Goal: Check status: Check status

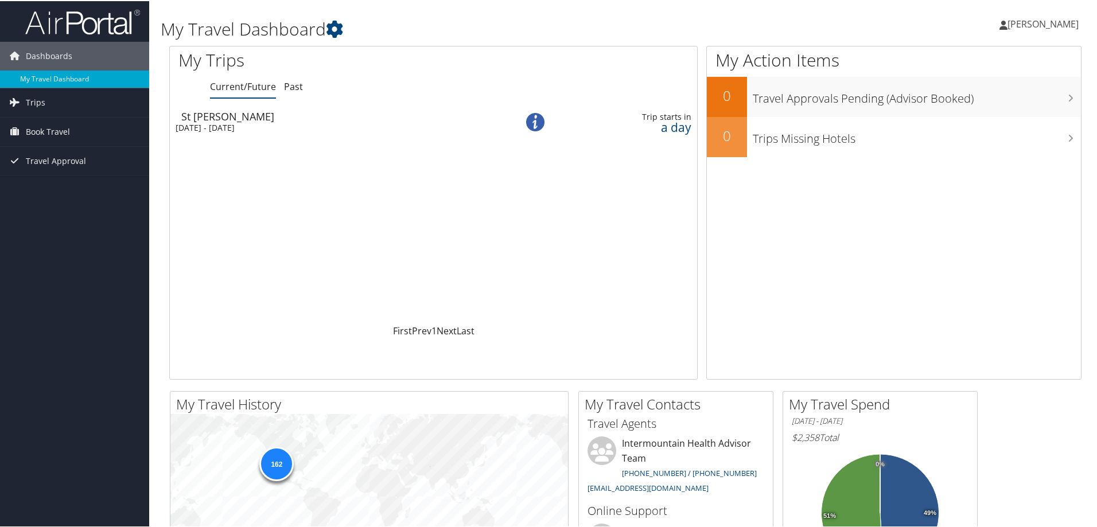
click at [215, 114] on div "St George" at bounding box center [336, 115] width 311 height 10
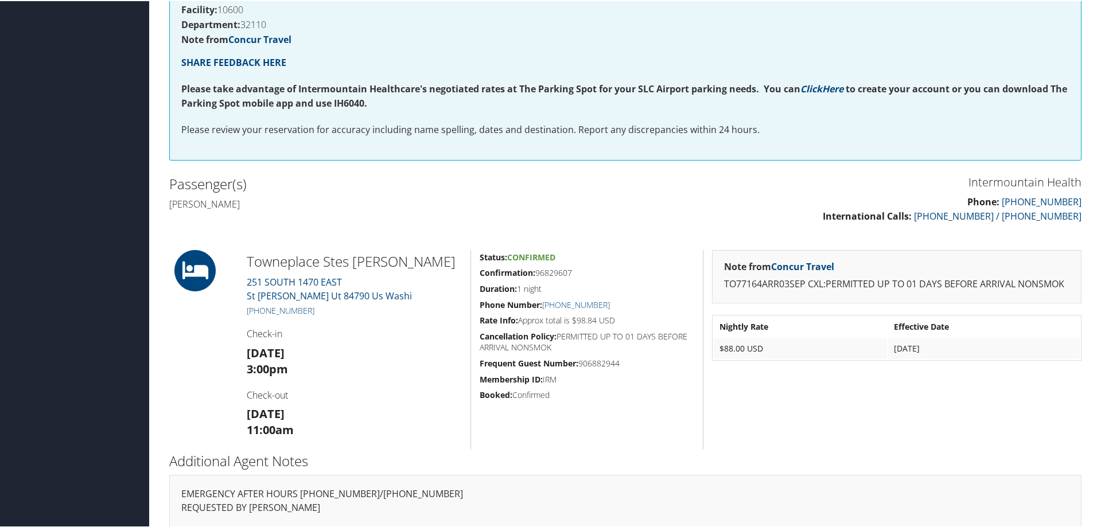
scroll to position [192, 0]
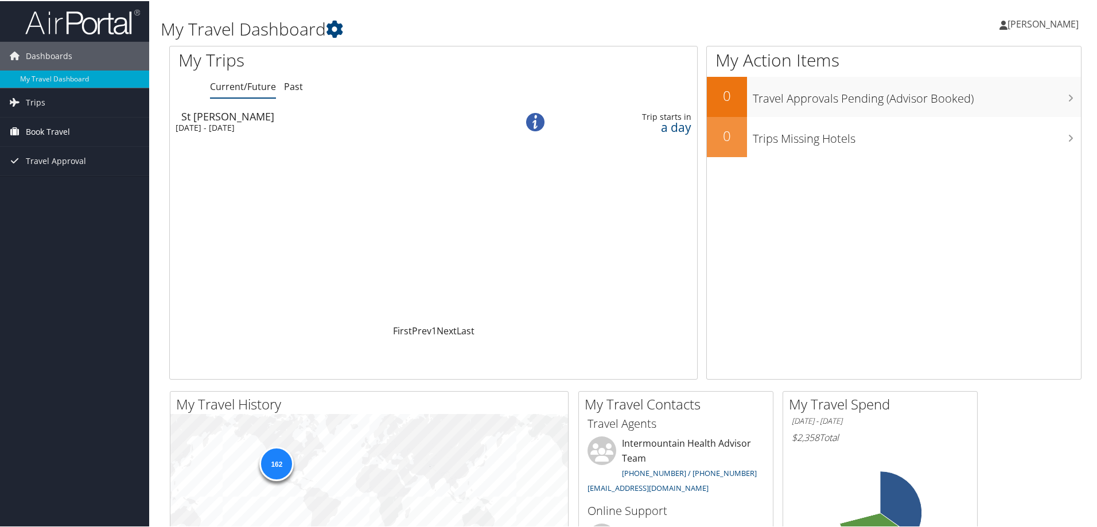
click at [45, 127] on span "Book Travel" at bounding box center [48, 131] width 44 height 29
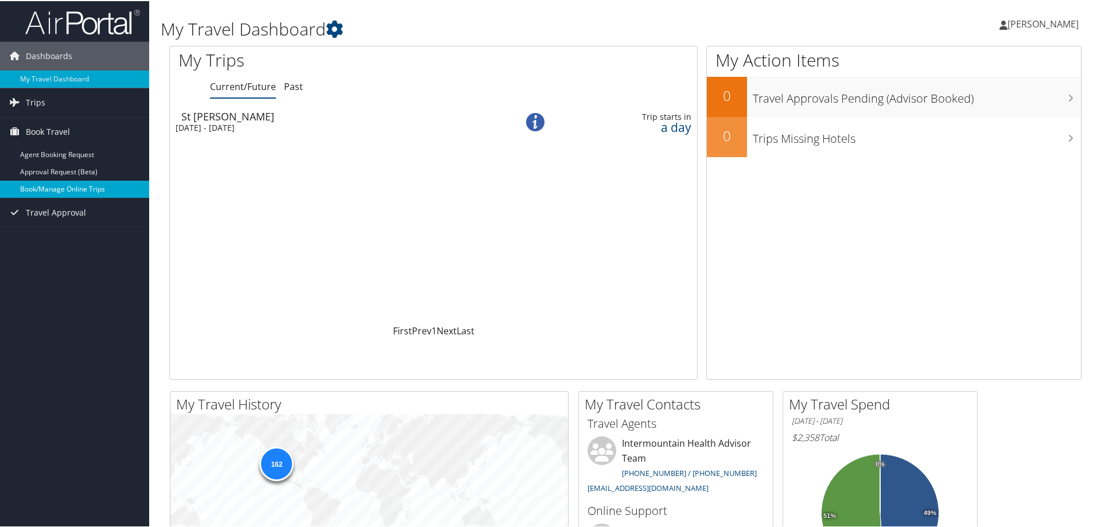
click at [51, 189] on link "Book/Manage Online Trips" at bounding box center [74, 188] width 149 height 17
click at [40, 99] on span "Trips" at bounding box center [36, 101] width 20 height 29
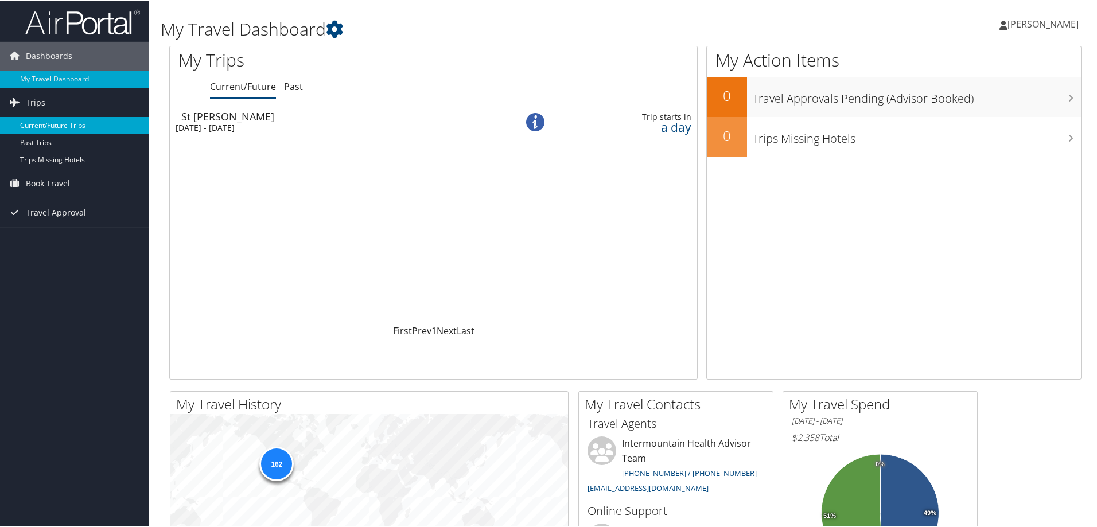
click at [50, 123] on link "Current/Future Trips" at bounding box center [74, 124] width 149 height 17
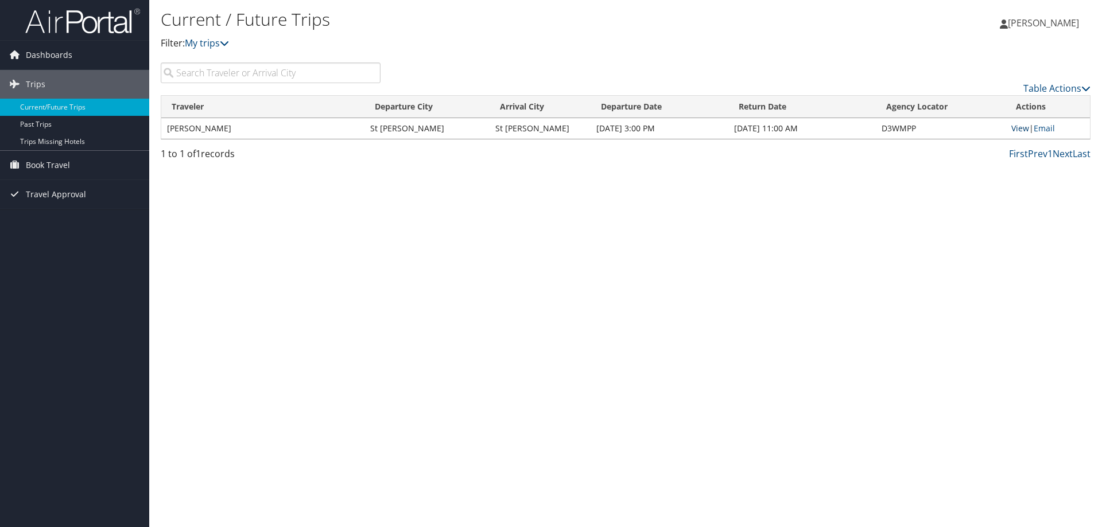
click at [1018, 129] on link "View" at bounding box center [1020, 128] width 18 height 11
click at [52, 49] on span "Dashboards" at bounding box center [49, 55] width 46 height 29
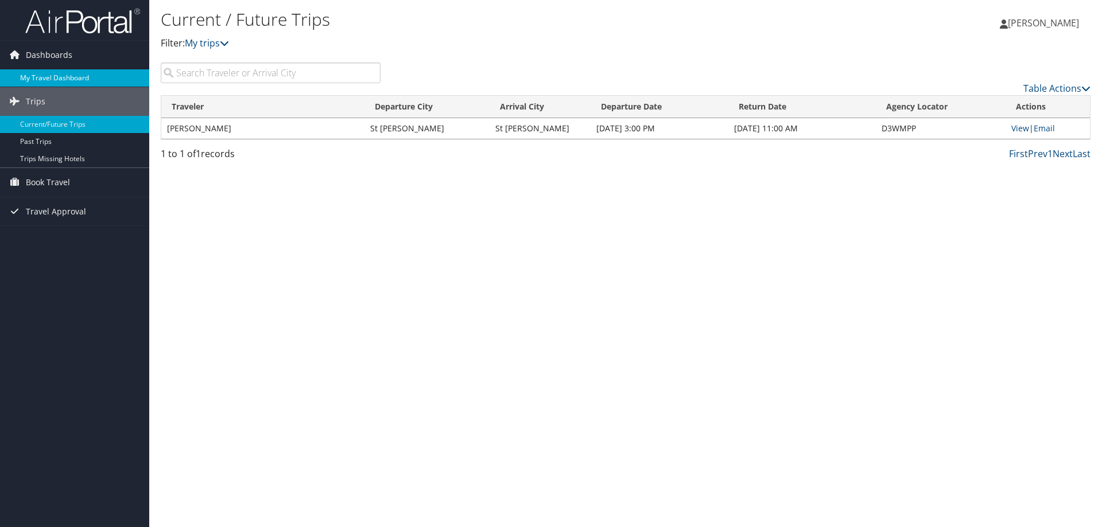
click at [52, 76] on link "My Travel Dashboard" at bounding box center [74, 77] width 149 height 17
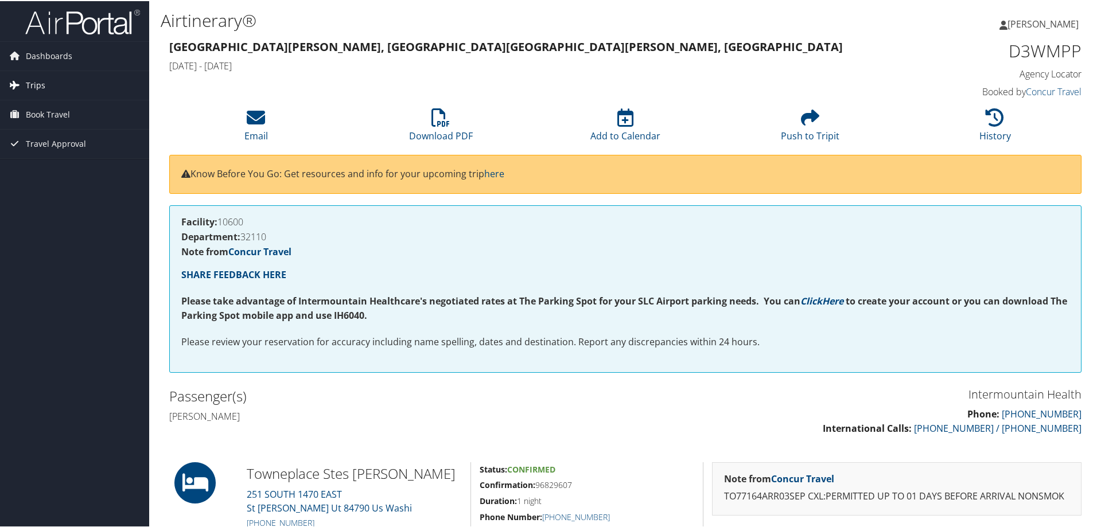
click at [27, 83] on span "Trips" at bounding box center [36, 84] width 20 height 29
click at [44, 108] on link "Current/Future Trips" at bounding box center [74, 107] width 149 height 17
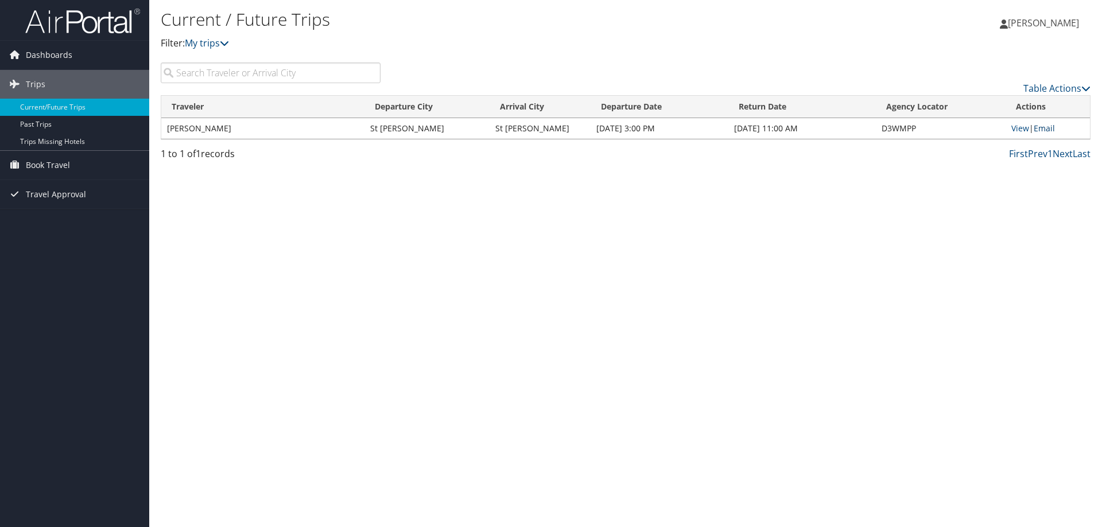
click at [1052, 127] on link "Email" at bounding box center [1044, 128] width 21 height 11
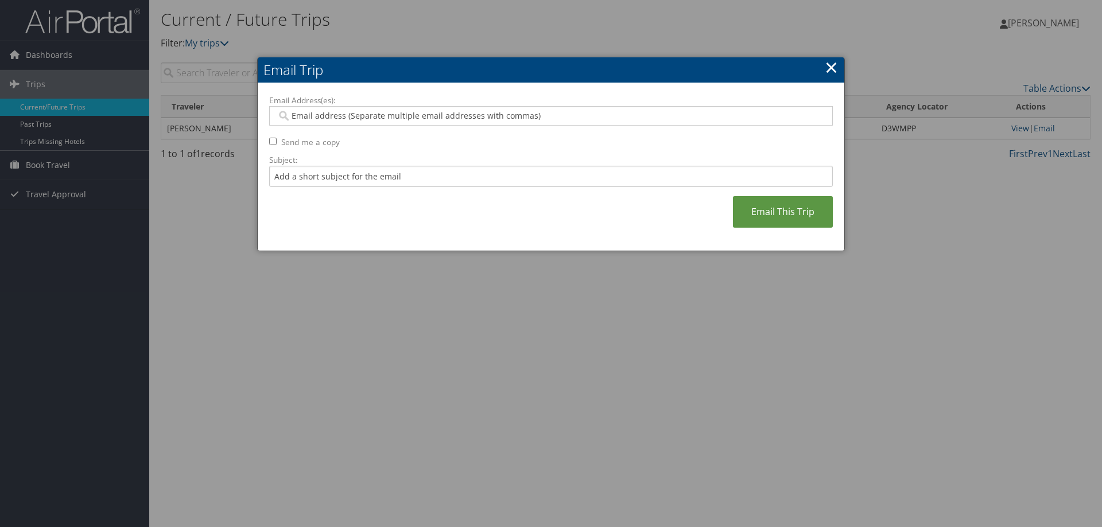
click at [833, 69] on link "×" at bounding box center [831, 67] width 13 height 23
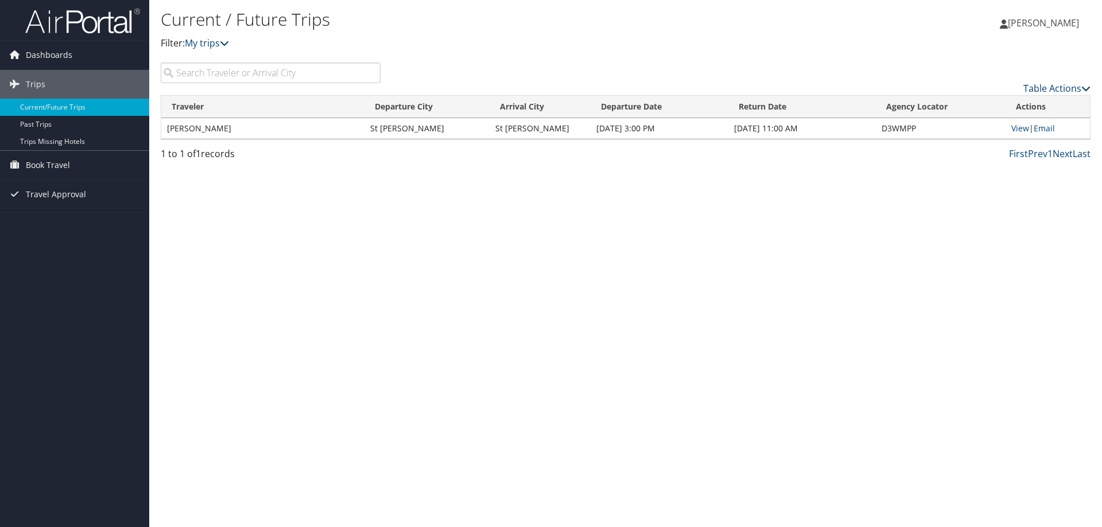
click at [1087, 89] on icon at bounding box center [1085, 88] width 9 height 9
click at [906, 274] on div at bounding box center [551, 263] width 1102 height 527
click at [39, 84] on span "Trips" at bounding box center [36, 84] width 20 height 29
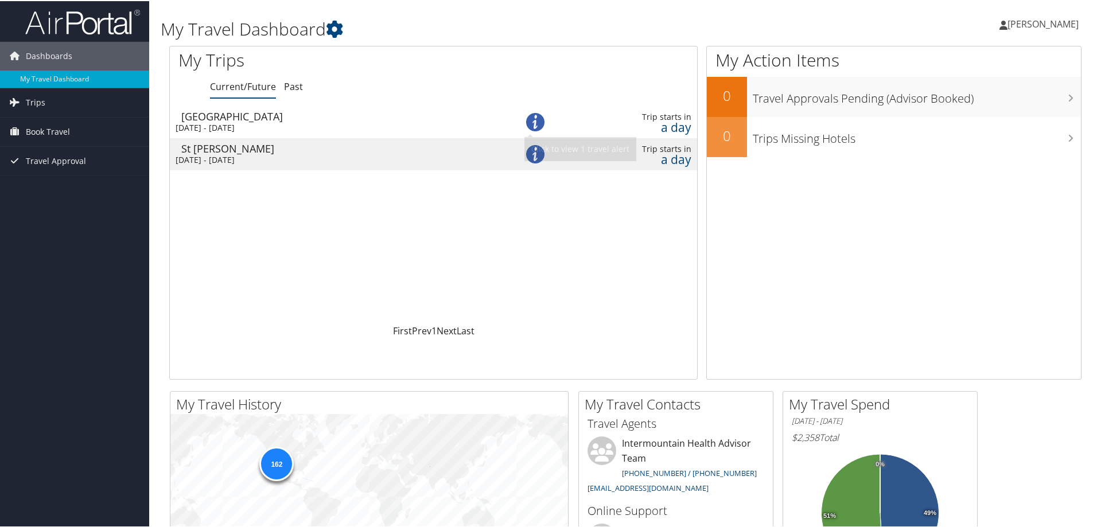
click at [532, 123] on img at bounding box center [535, 121] width 18 height 18
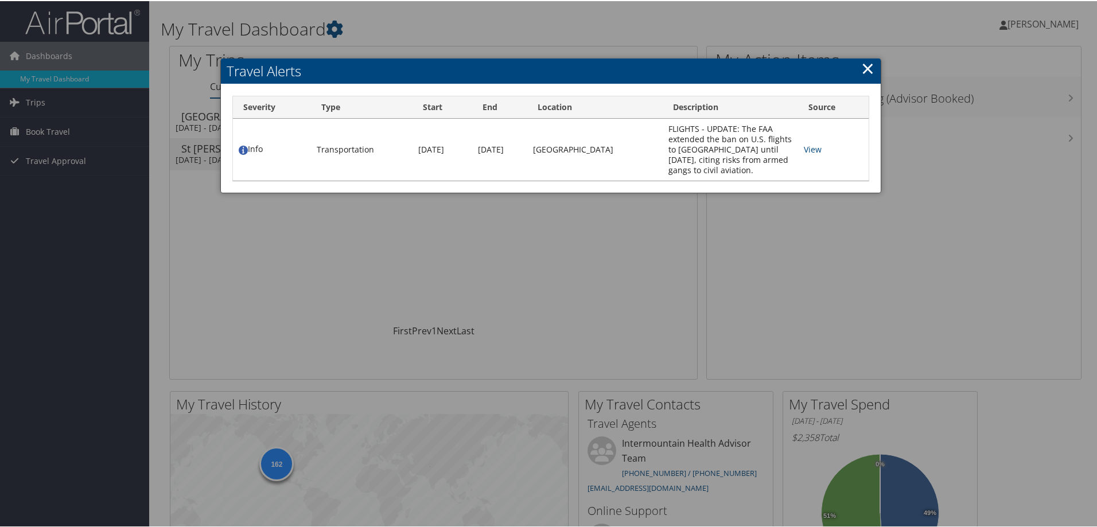
click at [867, 64] on link "×" at bounding box center [868, 67] width 13 height 23
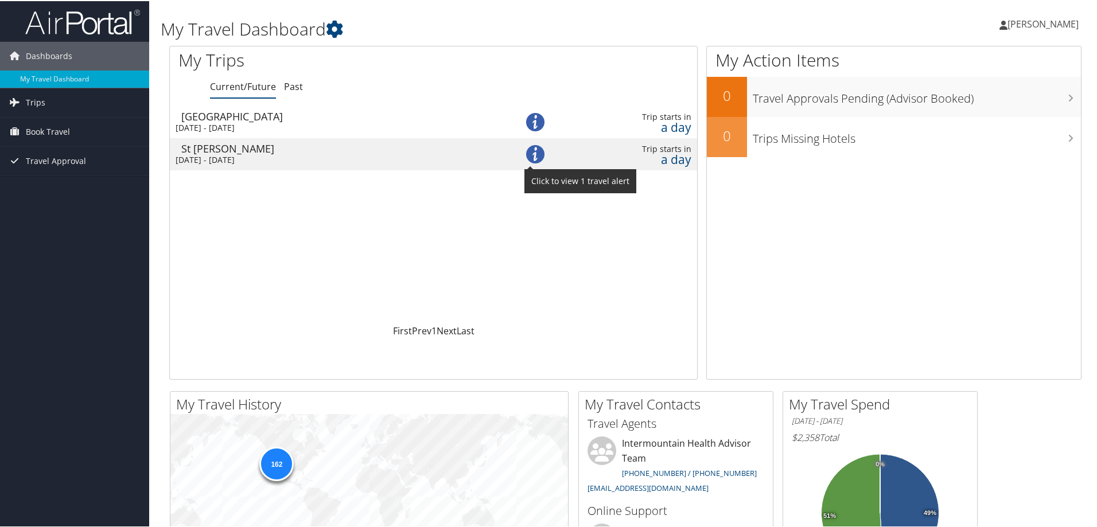
click at [532, 159] on img at bounding box center [535, 153] width 18 height 18
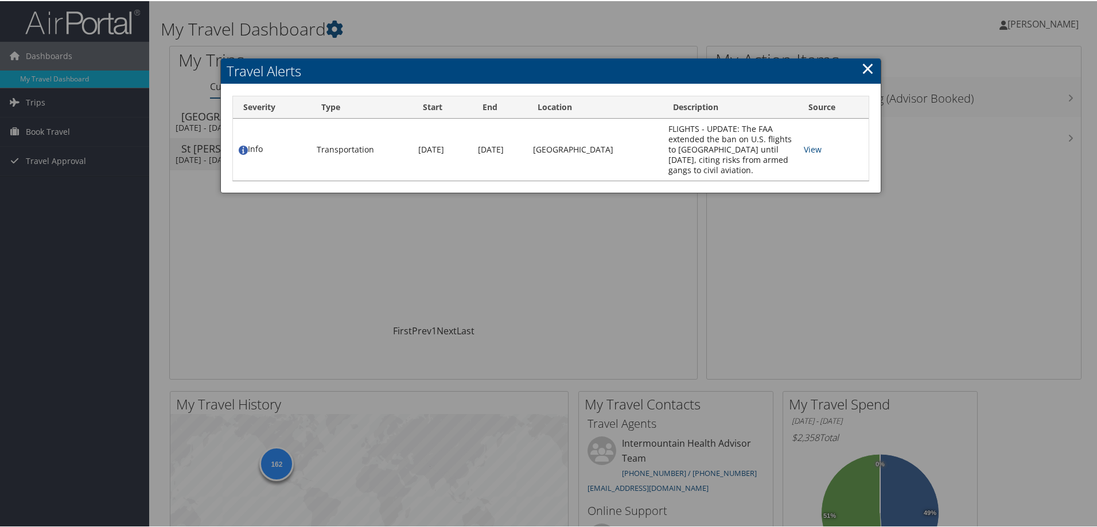
click at [242, 154] on img at bounding box center [243, 149] width 9 height 9
click at [862, 68] on link "×" at bounding box center [868, 67] width 13 height 23
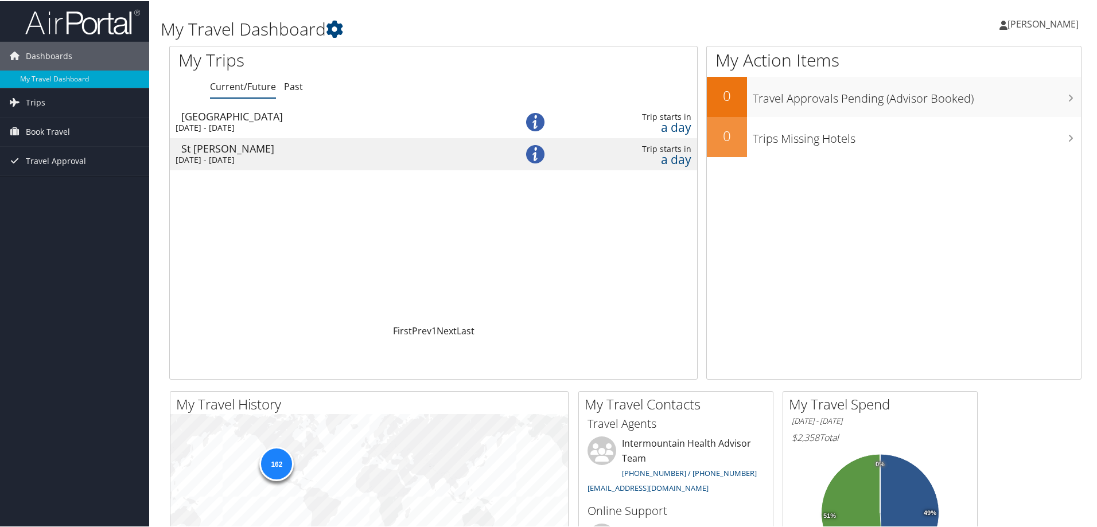
click at [211, 148] on div "St [PERSON_NAME]" at bounding box center [336, 147] width 311 height 10
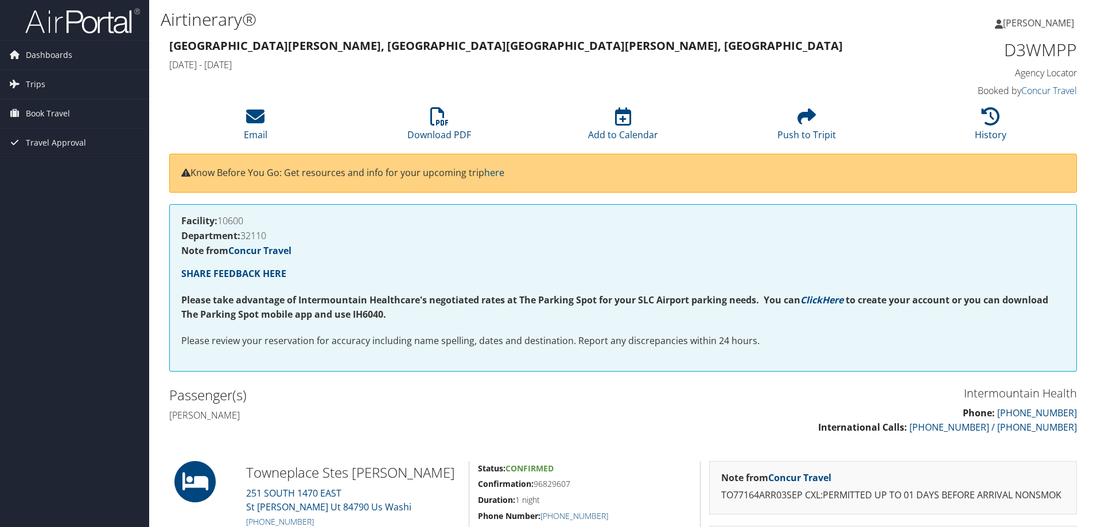
scroll to position [172, 0]
